Goal: Information Seeking & Learning: Learn about a topic

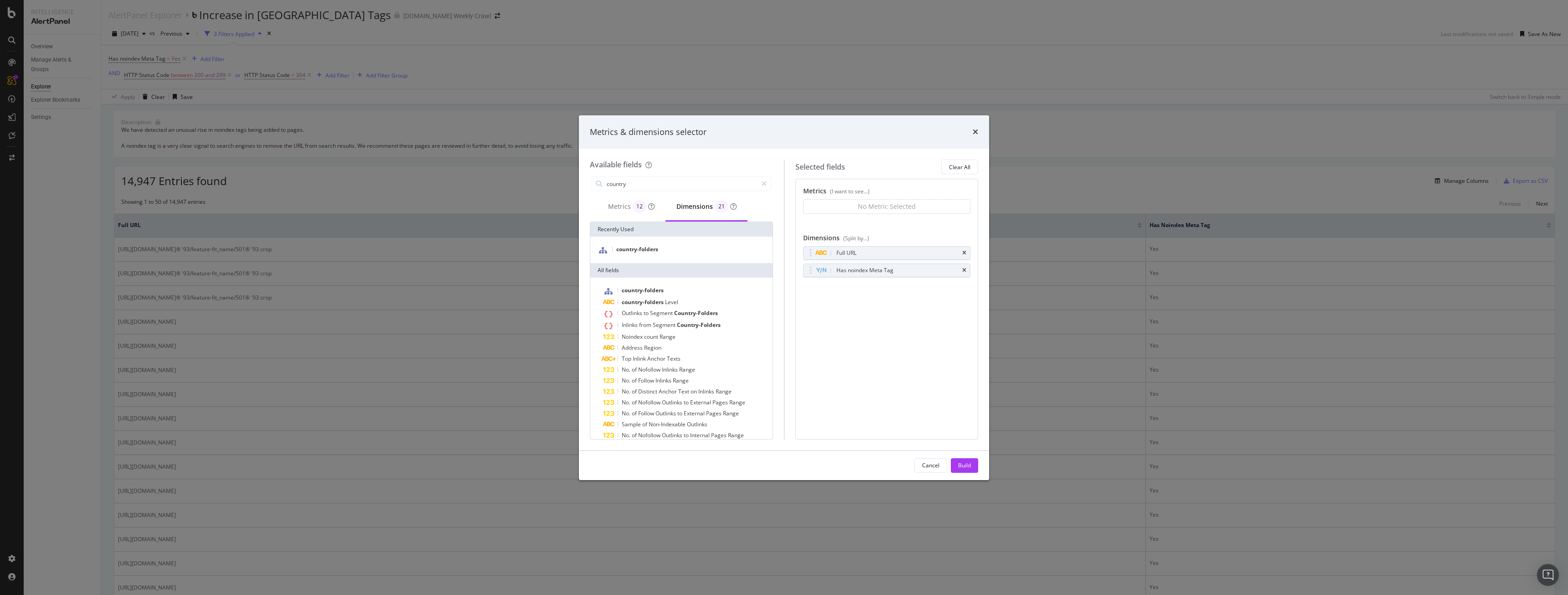
scroll to position [75, 0]
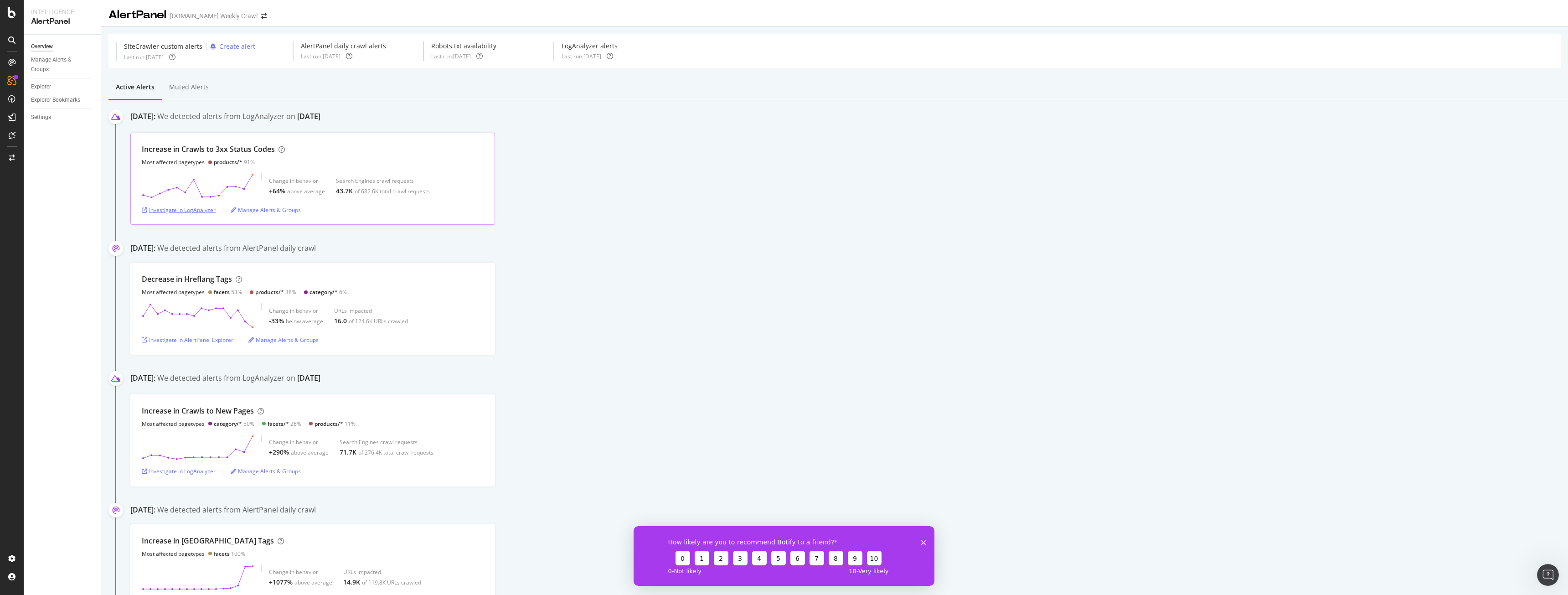
click at [194, 213] on div "Investigate in LogAnalyzer" at bounding box center [178, 209] width 74 height 8
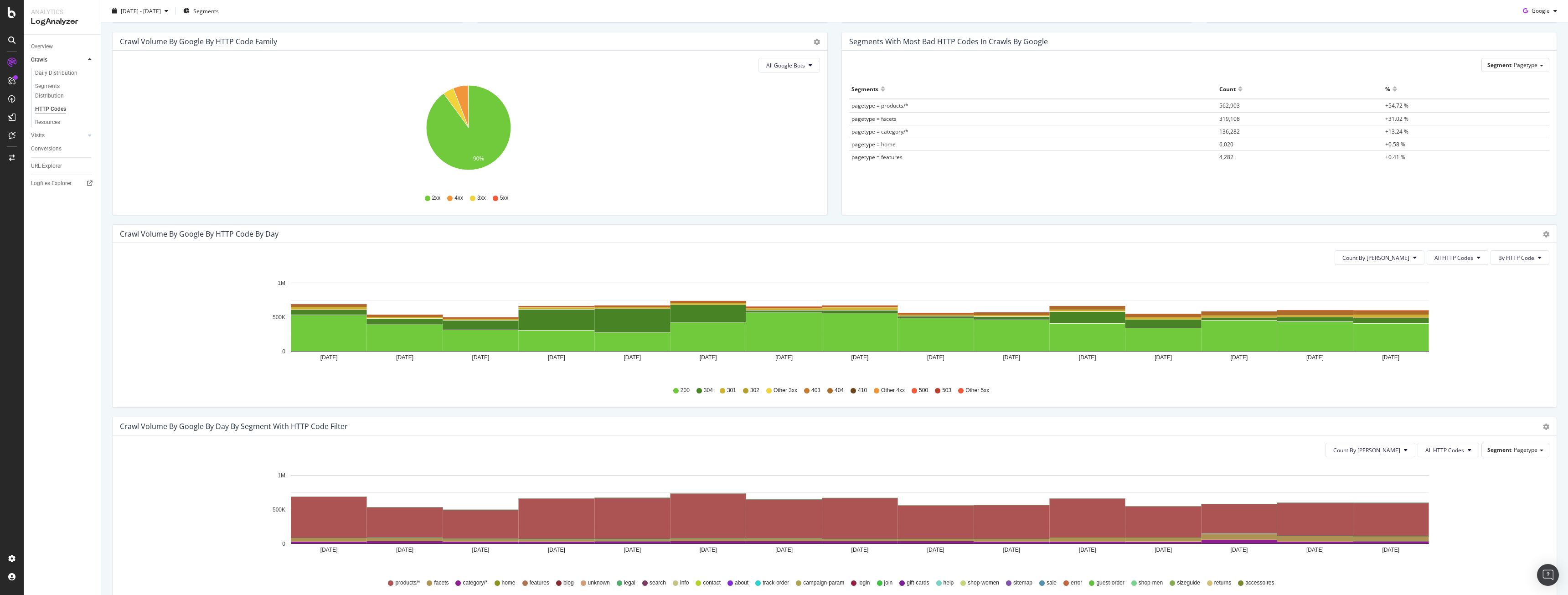
scroll to position [228, 0]
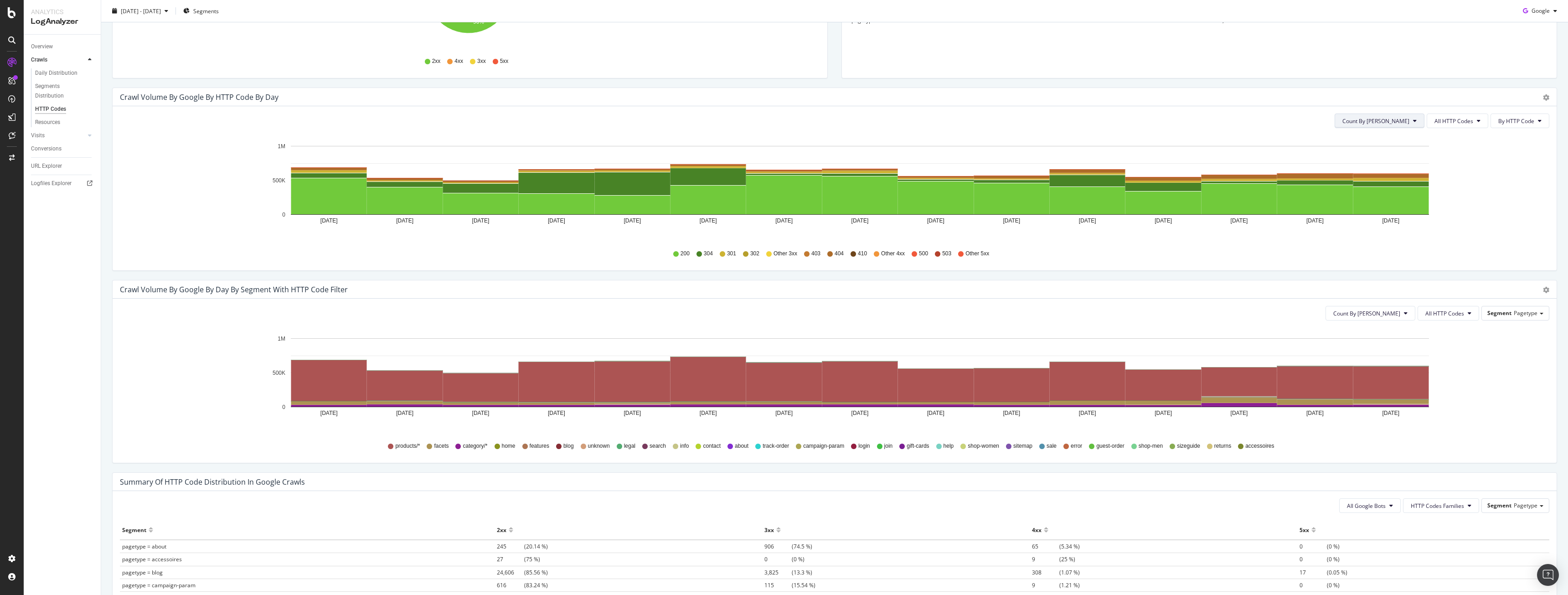
click at [1388, 121] on span "Count By [PERSON_NAME]" at bounding box center [1376, 121] width 67 height 8
drag, startPoint x: 1394, startPoint y: 121, endPoint x: 1409, endPoint y: 131, distance: 18.0
click at [1394, 121] on span "Count By [PERSON_NAME]" at bounding box center [1376, 121] width 67 height 8
click at [1438, 121] on span "All HTTP Codes" at bounding box center [1454, 121] width 39 height 8
click at [1451, 186] on span "3xx family" at bounding box center [1452, 189] width 46 height 8
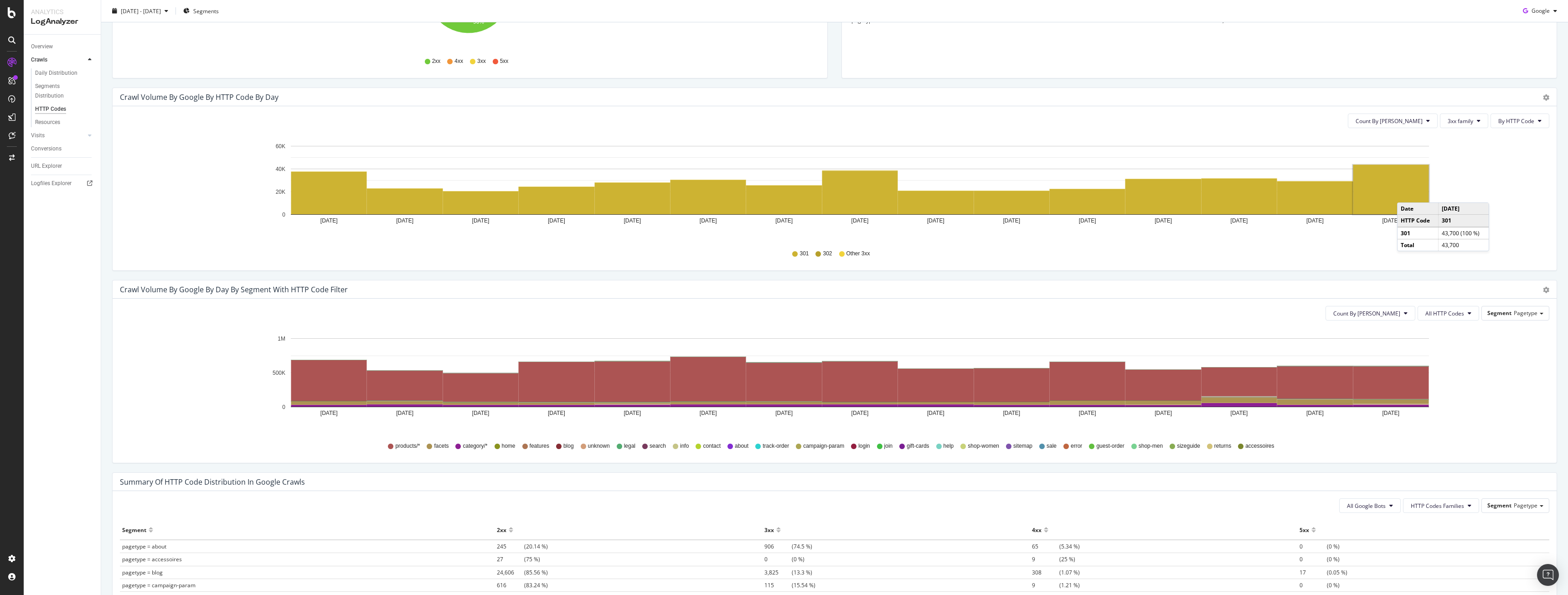
click at [1406, 194] on rect "A chart." at bounding box center [1391, 189] width 75 height 49
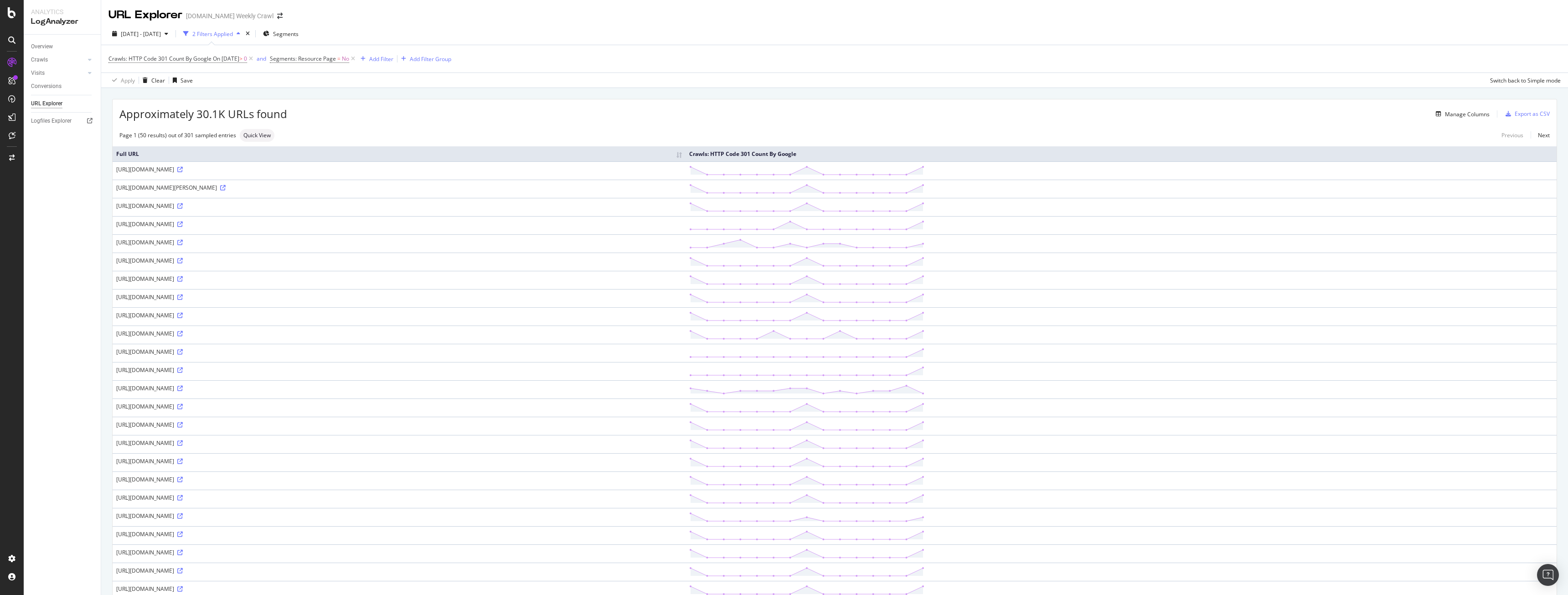
scroll to position [137, 0]
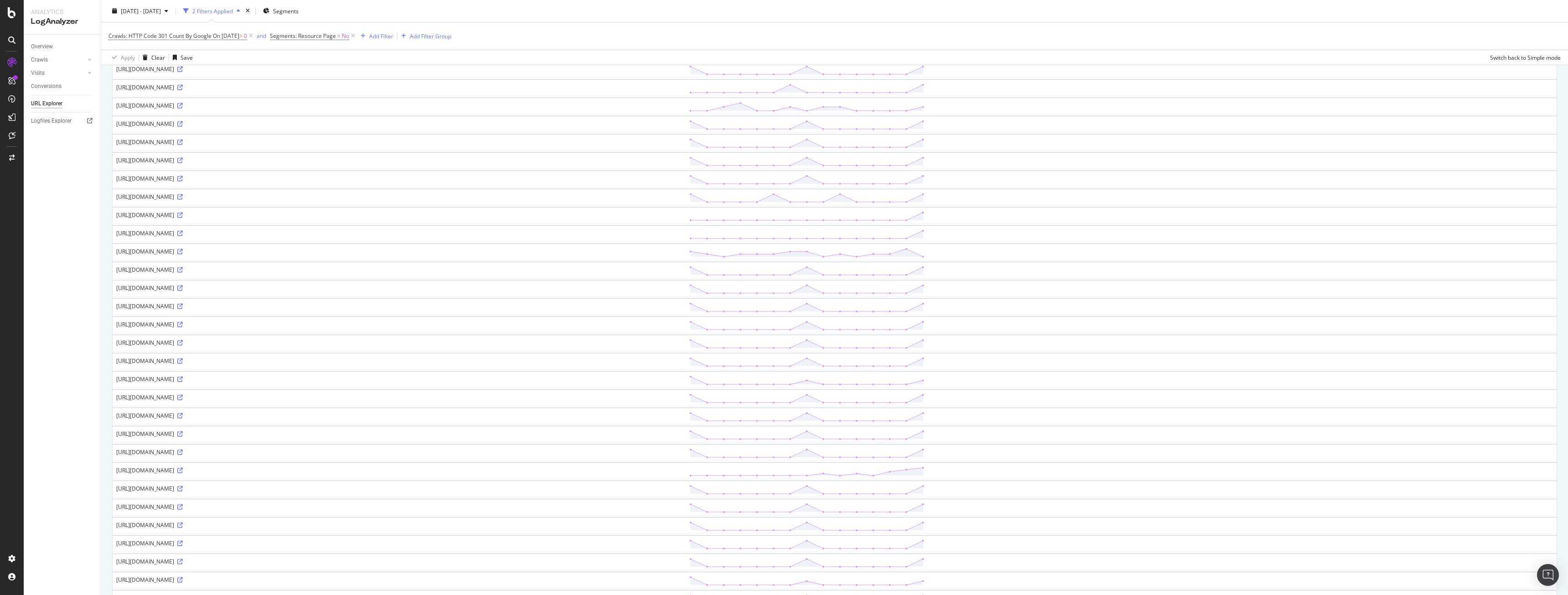
drag, startPoint x: 547, startPoint y: 315, endPoint x: 515, endPoint y: 445, distance: 133.9
click at [515, 445] on tbody "[URL][DOMAIN_NAME] [URL][DOMAIN_NAME][PERSON_NAME] [URL][DOMAIN_NAME] [URL][DOM…" at bounding box center [835, 481] width 1444 height 912
click at [515, 445] on td "[URL][DOMAIN_NAME]" at bounding box center [399, 453] width 573 height 18
drag, startPoint x: 516, startPoint y: 444, endPoint x: 424, endPoint y: 293, distance: 176.8
click at [424, 293] on tbody "[URL][DOMAIN_NAME] [URL][DOMAIN_NAME][PERSON_NAME] [URL][DOMAIN_NAME] [URL][DOM…" at bounding box center [835, 481] width 1444 height 912
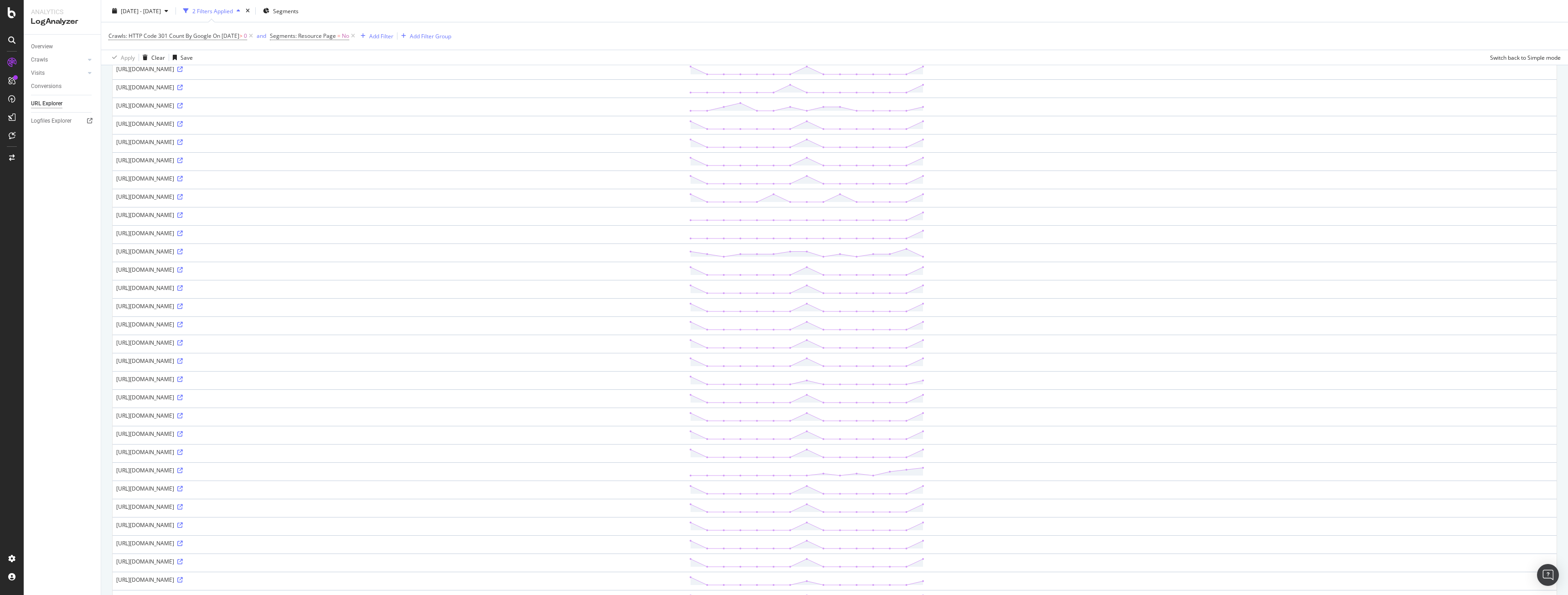
click at [424, 293] on td "[URL][DOMAIN_NAME]" at bounding box center [399, 289] width 573 height 18
drag, startPoint x: 449, startPoint y: 400, endPoint x: 502, endPoint y: 490, distance: 104.4
click at [502, 490] on tbody "[URL][DOMAIN_NAME] [URL][DOMAIN_NAME][PERSON_NAME] [URL][DOMAIN_NAME] [URL][DOM…" at bounding box center [835, 481] width 1444 height 912
click at [502, 490] on div "[URL][DOMAIN_NAME]" at bounding box center [399, 488] width 565 height 8
drag, startPoint x: 471, startPoint y: 362, endPoint x: 463, endPoint y: 344, distance: 19.7
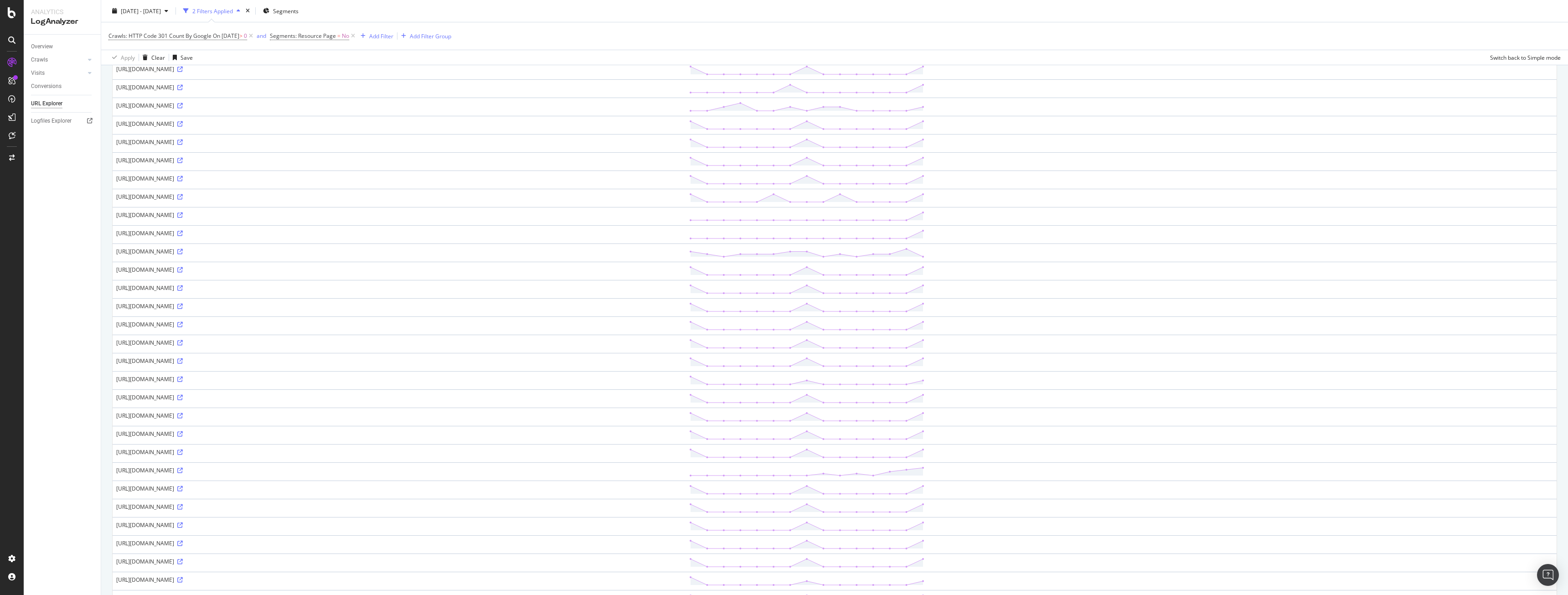
click at [463, 345] on tbody "[URL][DOMAIN_NAME] [URL][DOMAIN_NAME][PERSON_NAME] [URL][DOMAIN_NAME] [URL][DOM…" at bounding box center [835, 481] width 1444 height 912
click at [463, 342] on div "[URL][DOMAIN_NAME]" at bounding box center [399, 342] width 565 height 8
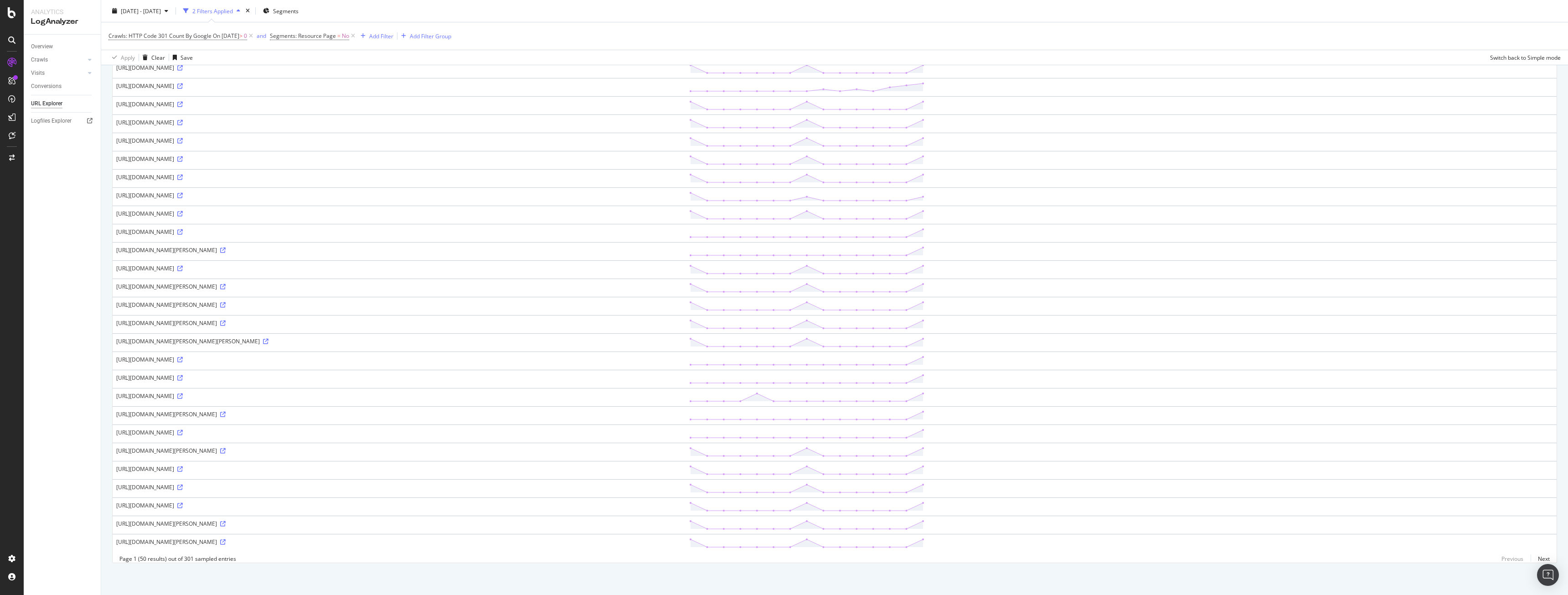
drag, startPoint x: 509, startPoint y: 449, endPoint x: 499, endPoint y: 541, distance: 92.5
click at [499, 541] on tbody "[URL][DOMAIN_NAME] [URL][DOMAIN_NAME][PERSON_NAME] [URL][DOMAIN_NAME] [URL][DOM…" at bounding box center [835, 96] width 1444 height 912
click at [499, 541] on td "[URL][DOMAIN_NAME][PERSON_NAME]" at bounding box center [399, 543] width 573 height 18
drag, startPoint x: 531, startPoint y: 536, endPoint x: 457, endPoint y: 418, distance: 139.3
click at [457, 418] on tbody "[URL][DOMAIN_NAME] [URL][DOMAIN_NAME][PERSON_NAME] [URL][DOMAIN_NAME] [URL][DOM…" at bounding box center [835, 96] width 1444 height 912
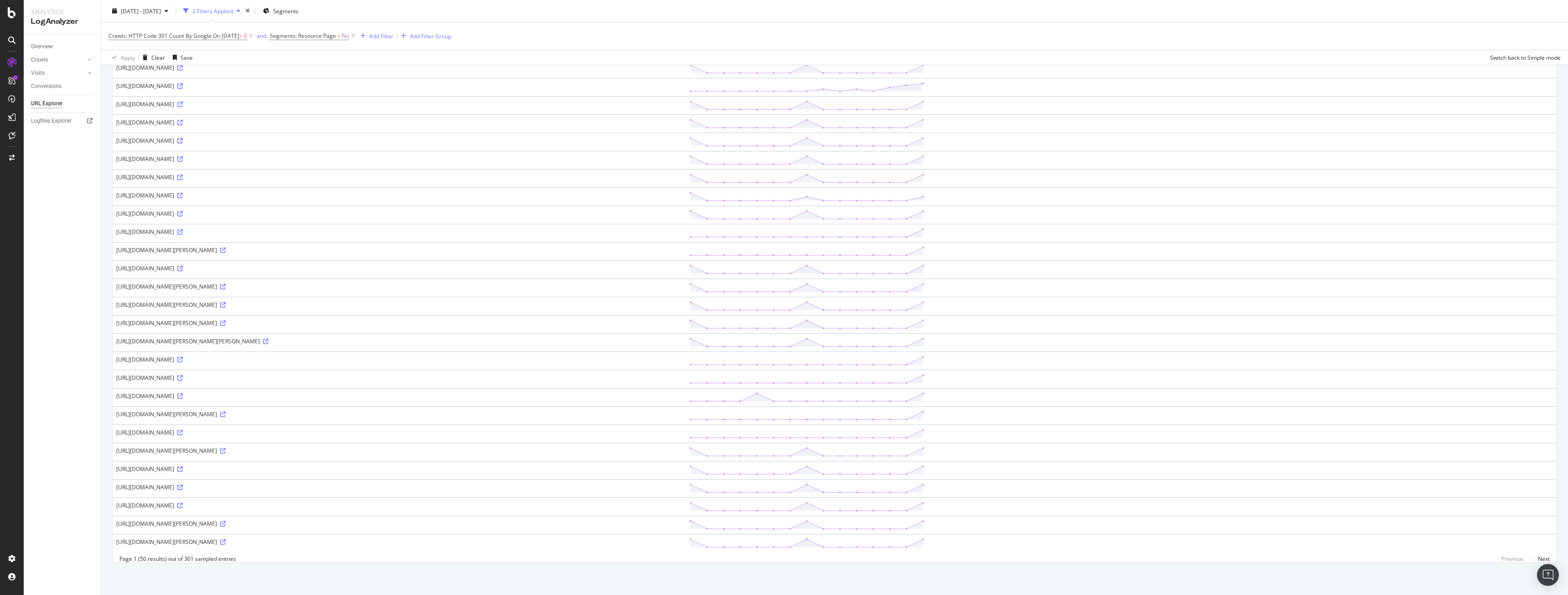
click at [457, 424] on td "[URL][DOMAIN_NAME]" at bounding box center [399, 434] width 573 height 18
drag, startPoint x: 474, startPoint y: 502, endPoint x: 482, endPoint y: 520, distance: 19.7
click at [482, 520] on tbody "[URL][DOMAIN_NAME] [URL][DOMAIN_NAME][PERSON_NAME] [URL][DOMAIN_NAME] [URL][DOM…" at bounding box center [835, 96] width 1444 height 912
click at [482, 520] on div "[URL][DOMAIN_NAME][PERSON_NAME]" at bounding box center [399, 524] width 565 height 8
